Goal: Complete application form

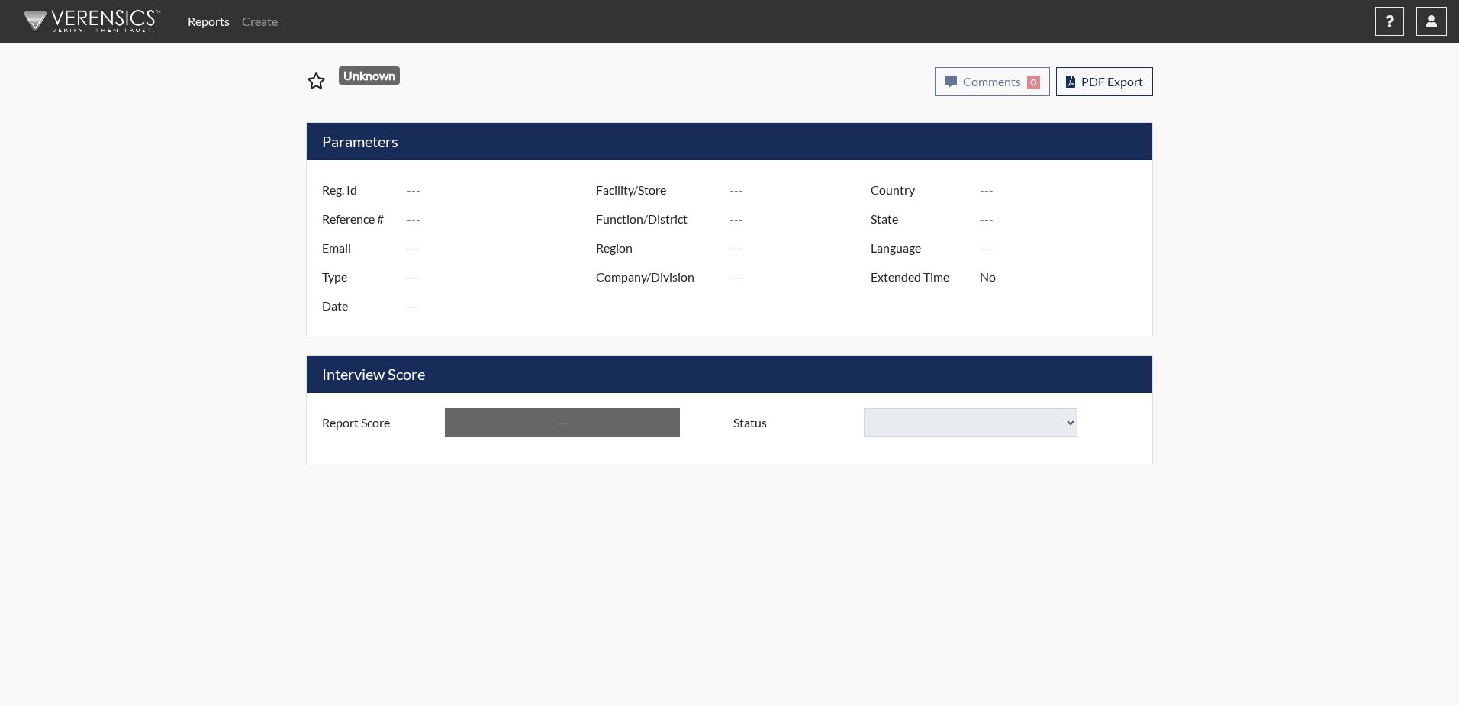
type input "[PERSON_NAME] 3146"
type input "51186"
type input "[EMAIL_ADDRESS][DOMAIN_NAME]"
type input "Corrections Pre-Employment"
type input "[DATE]"
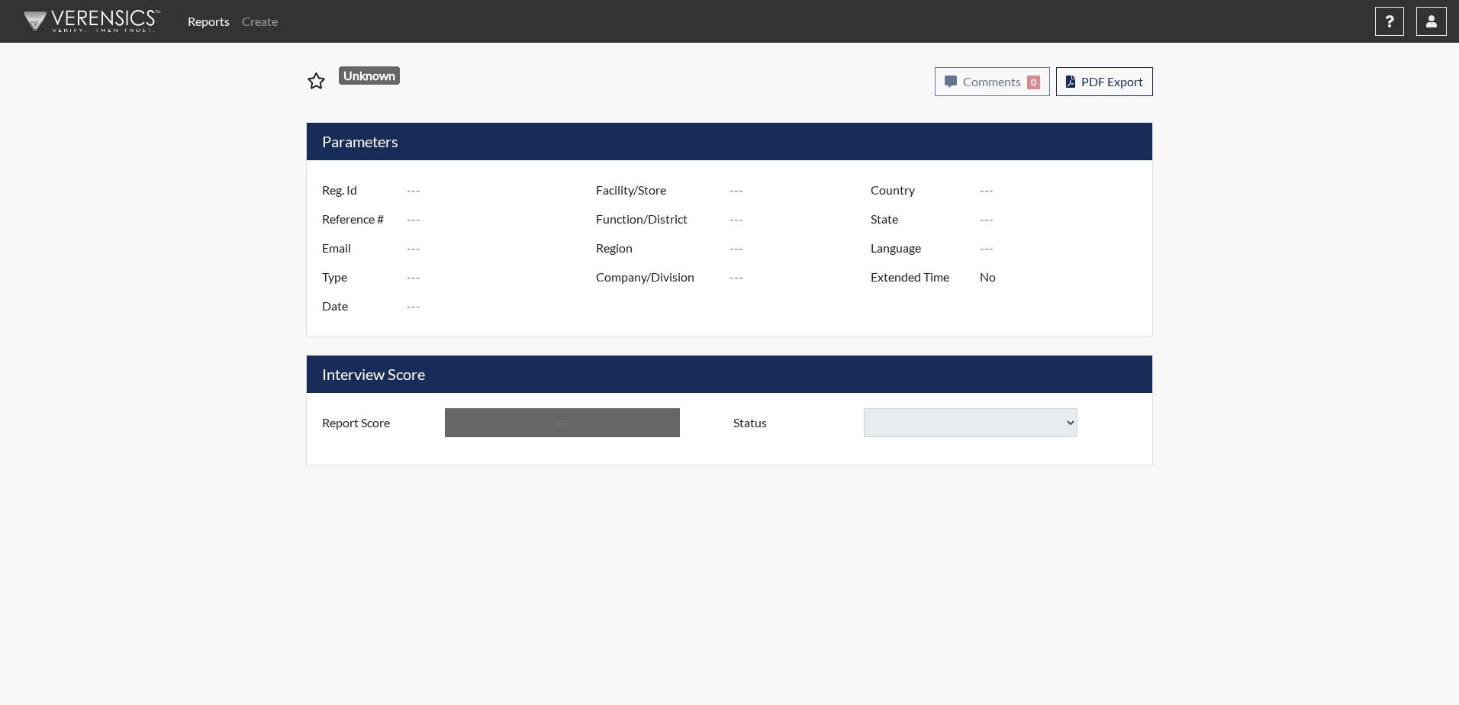
type input "Division of Security"
type input "[GEOGRAPHIC_DATA]"
type input "[US_STATE]"
type input "English"
type input "Yes"
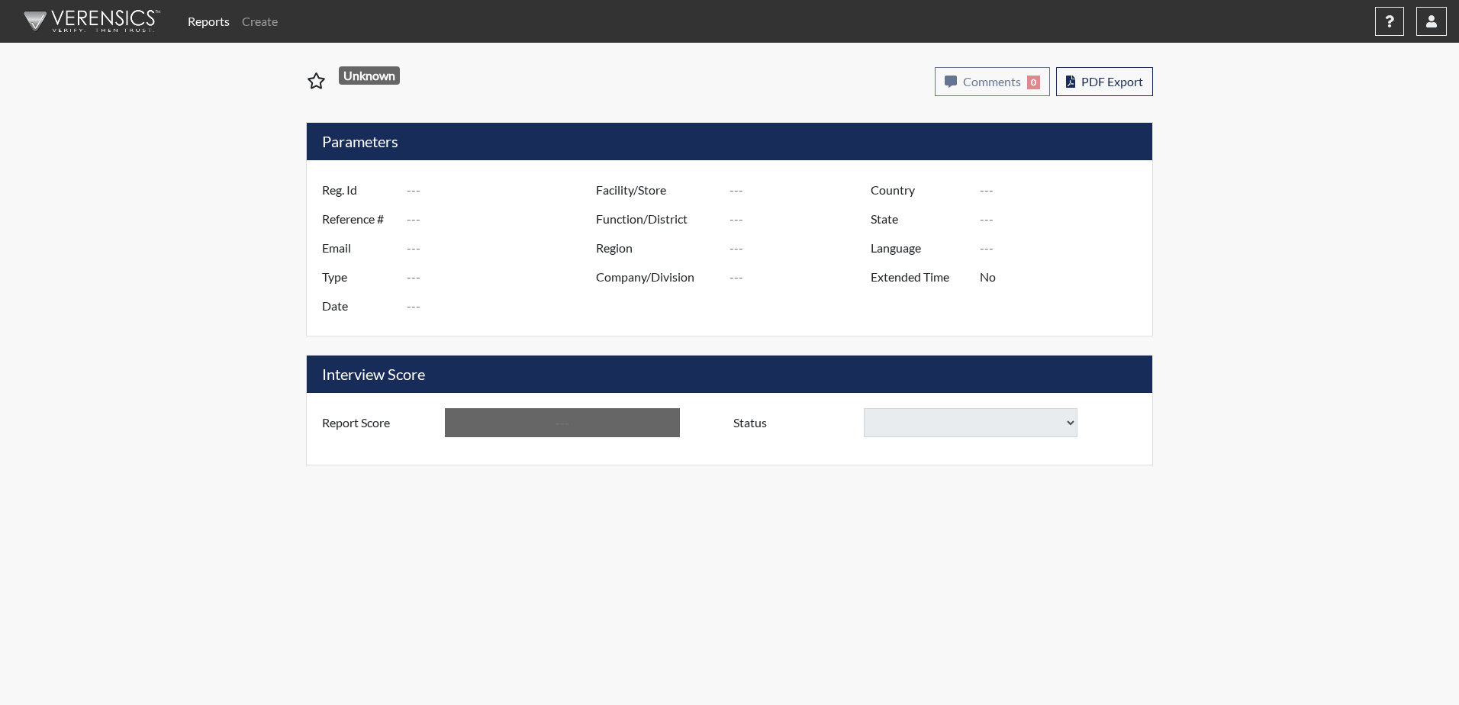
type input "Above Conditions"
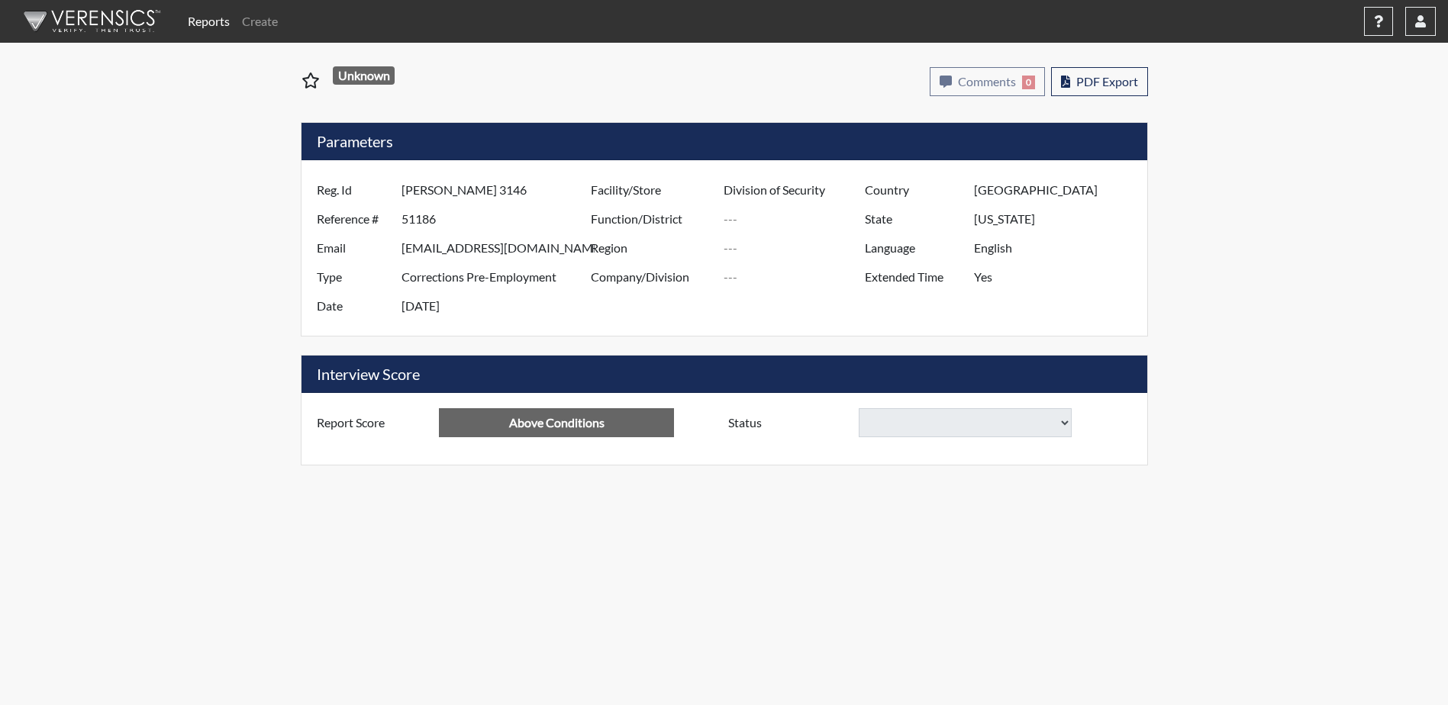
select select
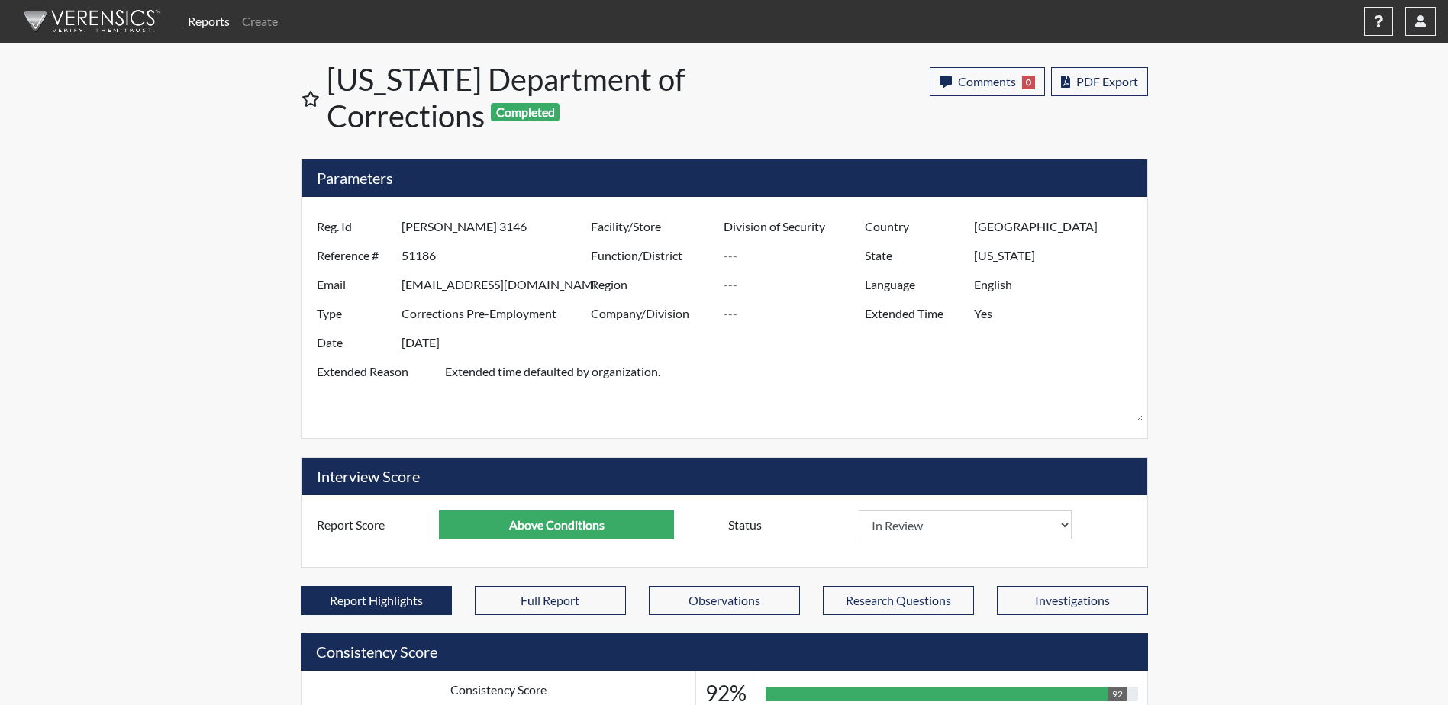
scroll to position [253, 634]
